Goal: Book appointment/travel/reservation

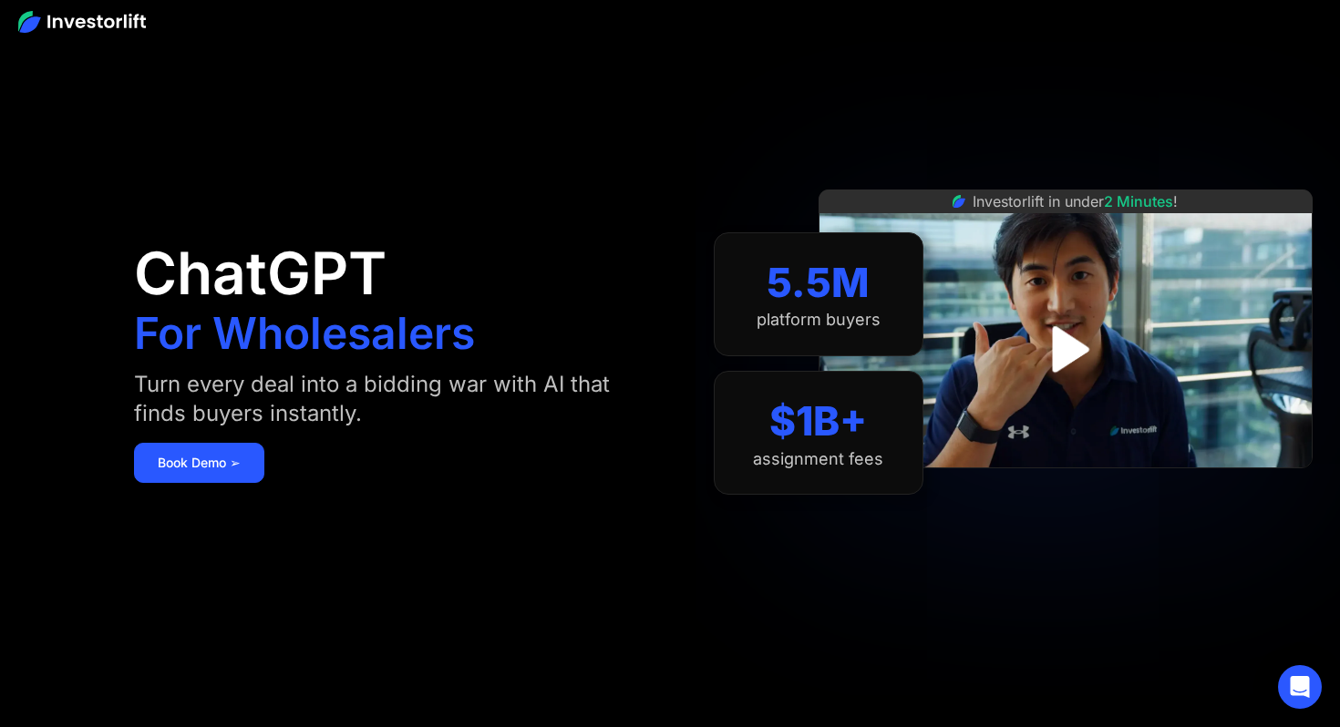
click at [1166, 636] on div "Investorlift in under 2 Minutes !" at bounding box center [1066, 363] width 494 height 727
click at [1077, 353] on img "open lightbox" at bounding box center [1065, 349] width 117 height 117
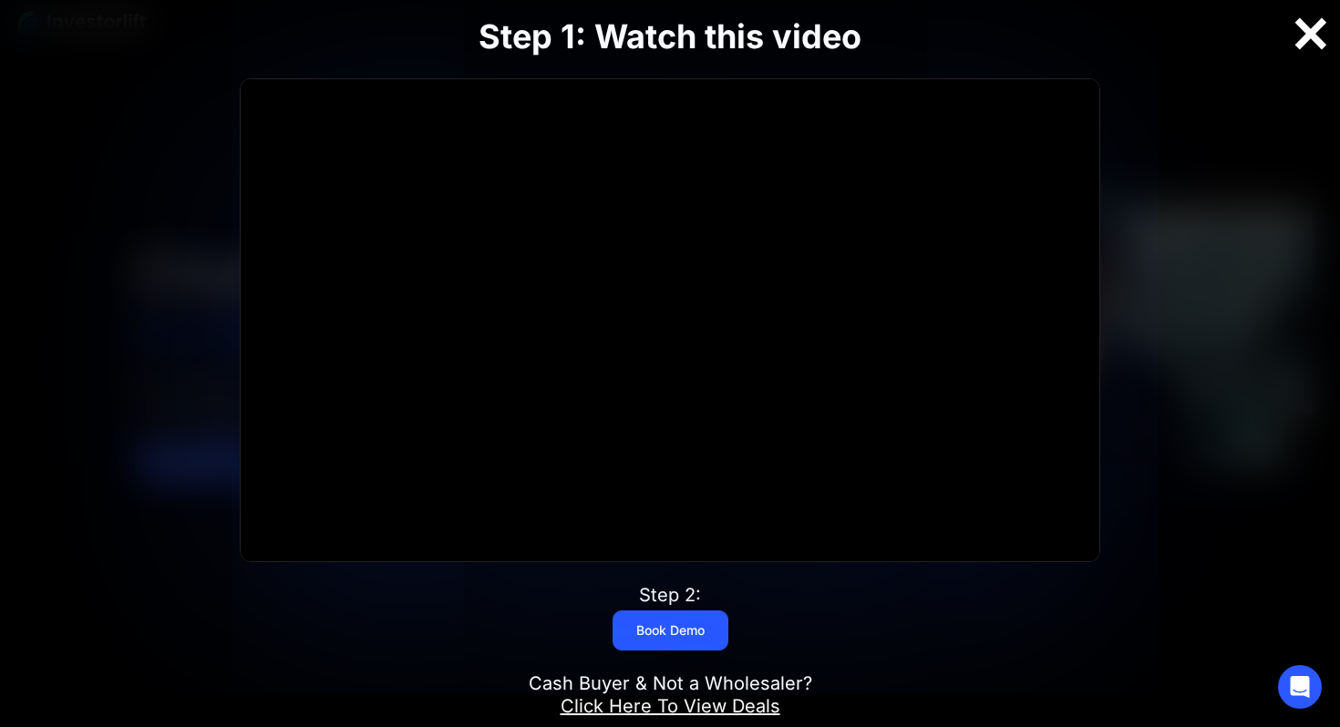
click at [1315, 25] on div at bounding box center [1311, 34] width 58 height 38
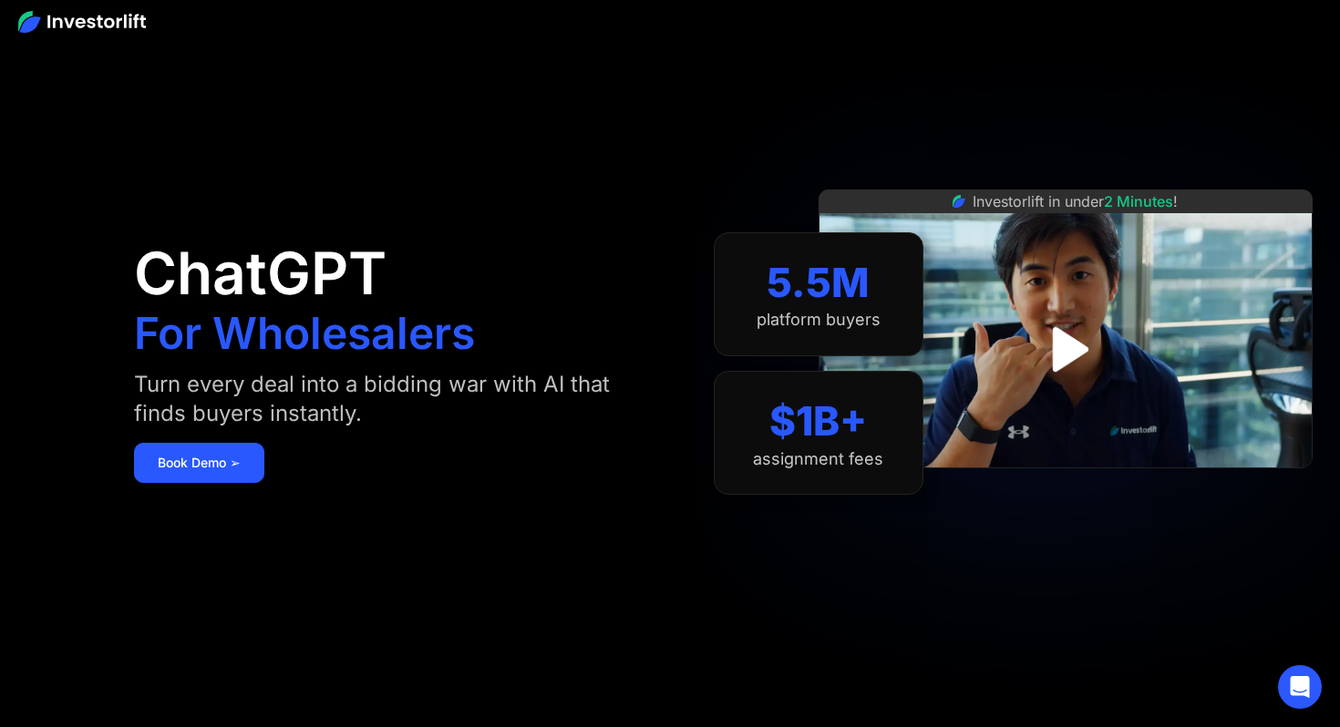
click at [987, 100] on div "Investorlift in under 2 Minutes !" at bounding box center [1066, 363] width 494 height 727
click at [76, 8] on div at bounding box center [670, 21] width 1340 height 42
click at [83, 50] on aside "ChatGPT For Wholesalers Turn every deal into a bidding war with AI that finds b…" at bounding box center [670, 363] width 1340 height 727
click at [83, 23] on img at bounding box center [82, 22] width 128 height 22
click at [102, 18] on img at bounding box center [82, 22] width 128 height 22
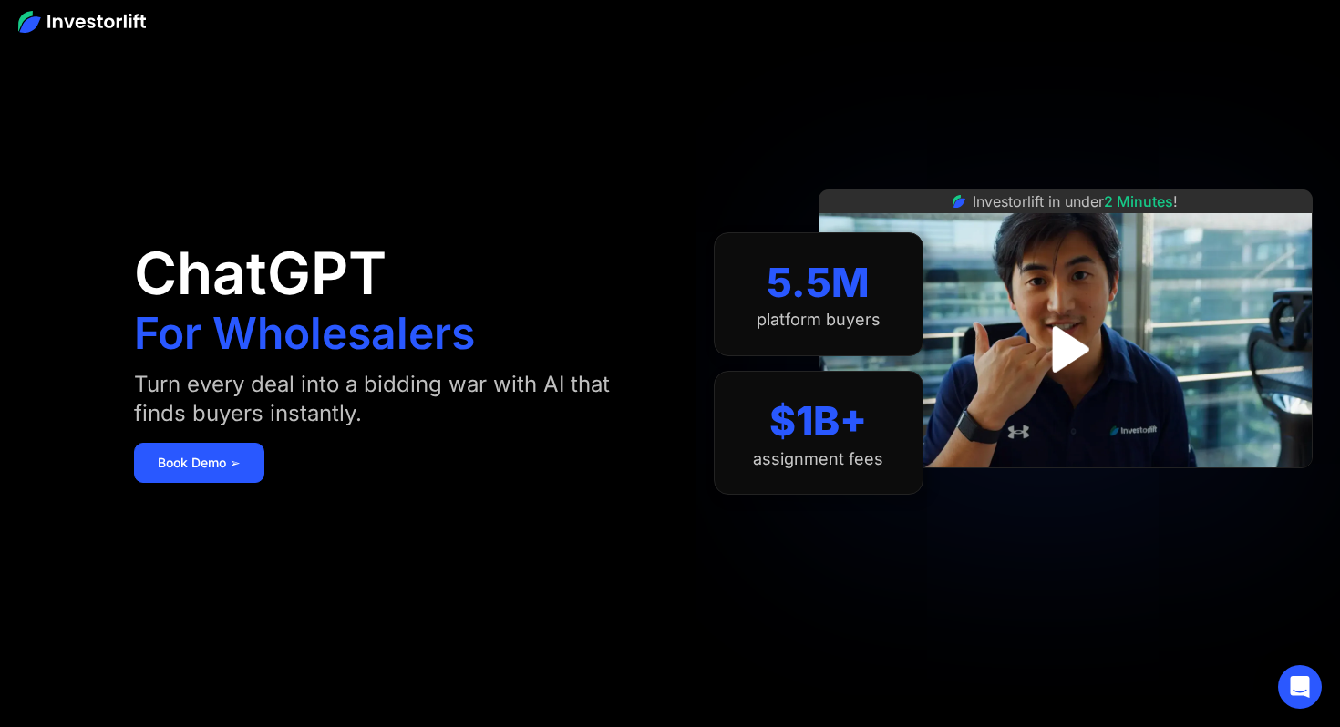
click at [102, 18] on img at bounding box center [82, 22] width 128 height 22
click at [1317, 681] on div "Open Intercom Messenger" at bounding box center [1300, 688] width 48 height 48
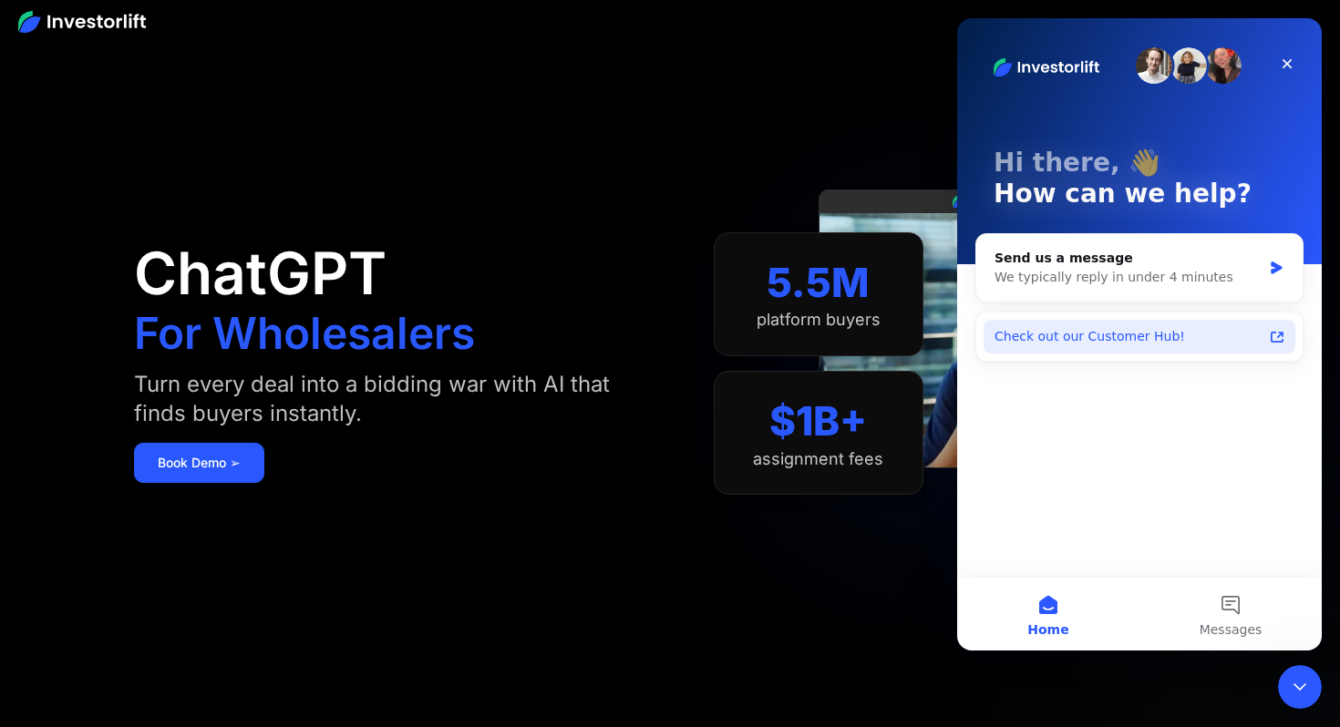
scroll to position [8, 0]
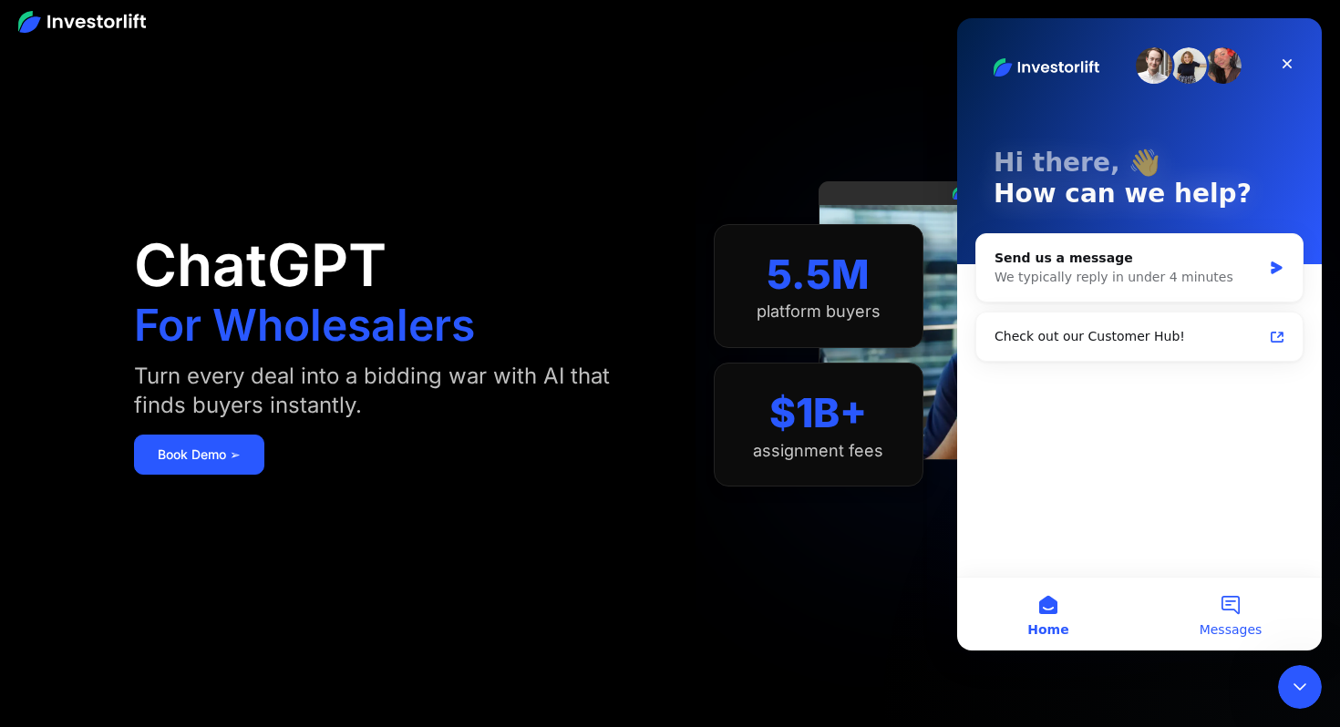
click at [1241, 581] on button "Messages" at bounding box center [1230, 614] width 182 height 73
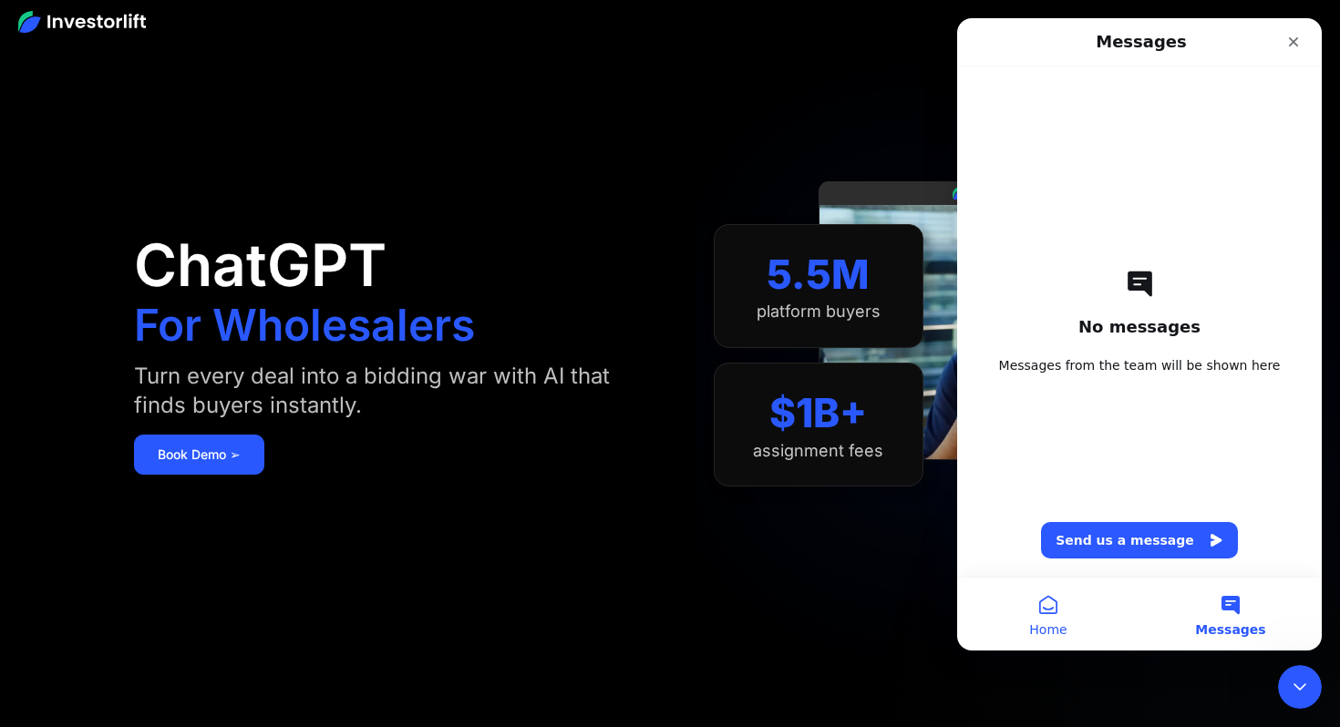
click at [1069, 630] on button "Home" at bounding box center [1048, 614] width 182 height 73
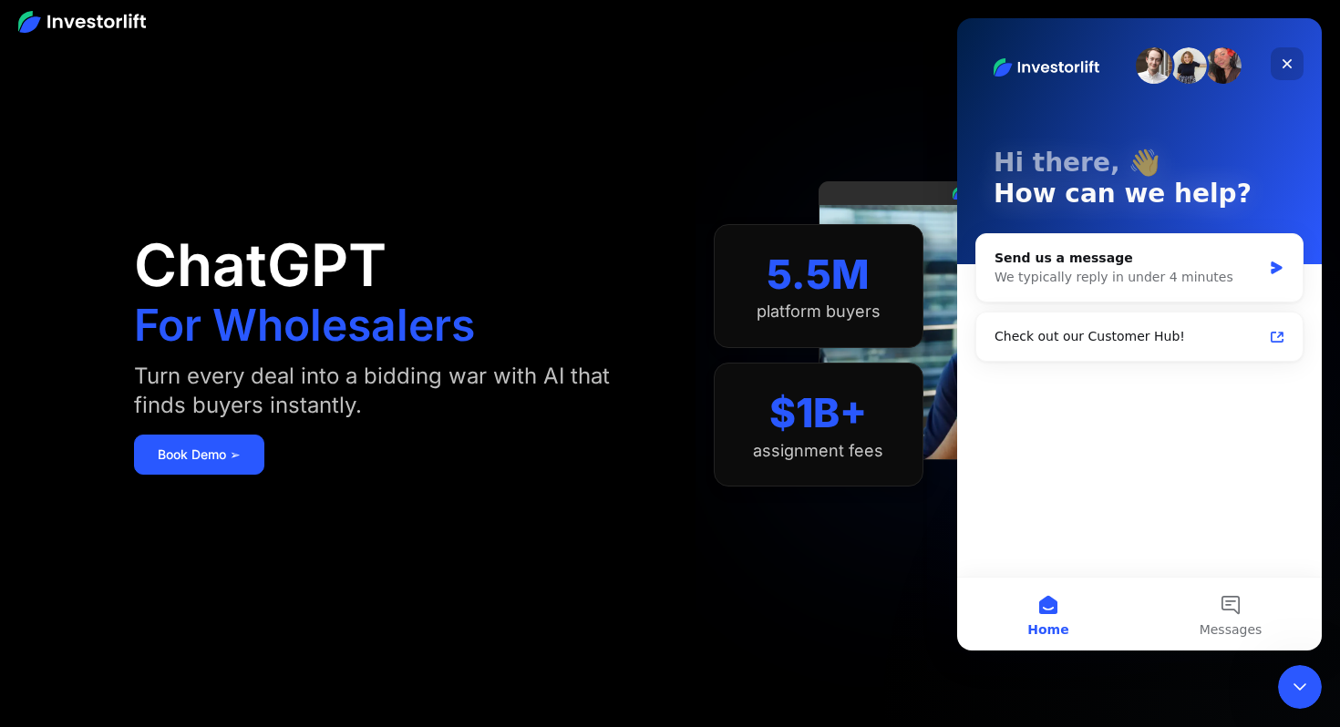
click at [1290, 64] on icon "Close" at bounding box center [1287, 64] width 15 height 15
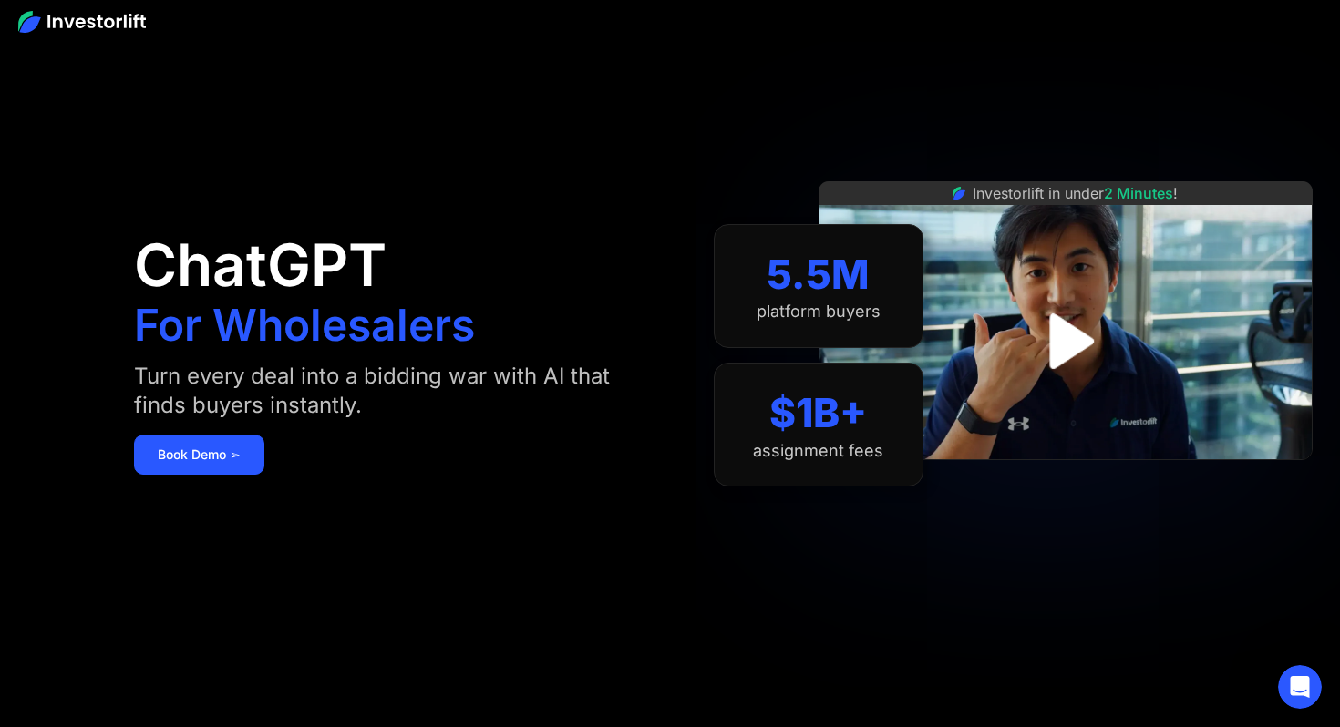
scroll to position [0, 0]
click at [123, 23] on img at bounding box center [82, 22] width 128 height 22
click at [123, 22] on img at bounding box center [82, 22] width 128 height 22
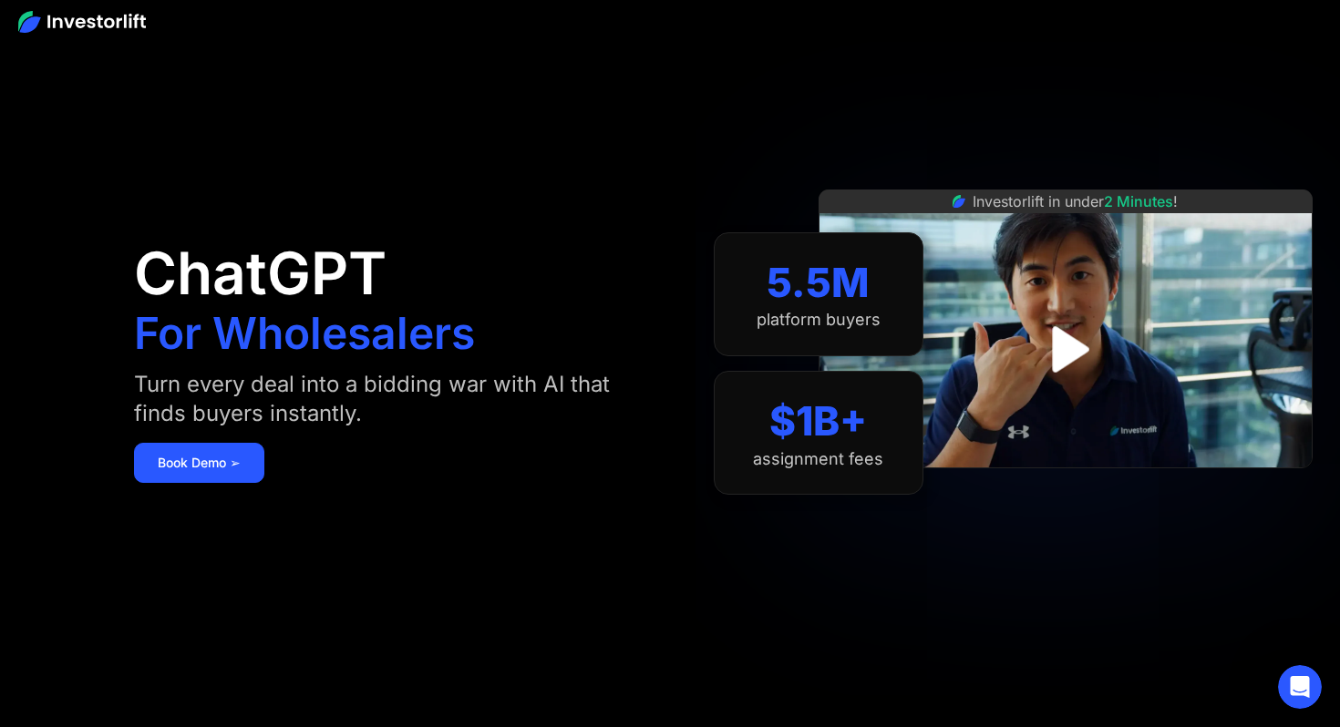
click at [45, 14] on img at bounding box center [82, 22] width 128 height 22
click at [52, 25] on img at bounding box center [82, 22] width 128 height 22
click at [223, 459] on link "Book Demo ➢" at bounding box center [199, 463] width 130 height 40
